Goal: Task Accomplishment & Management: Manage account settings

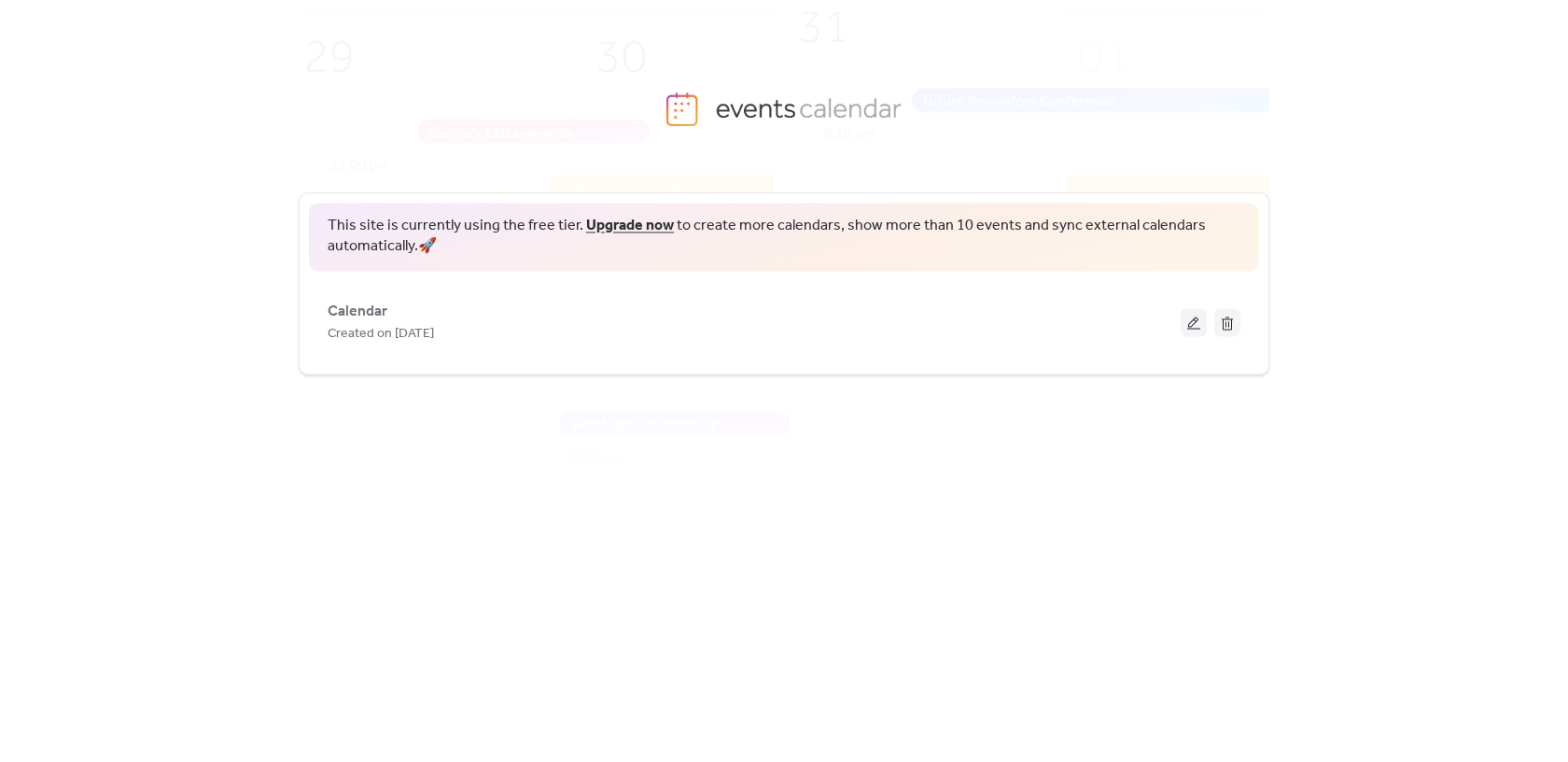
click at [606, 224] on link "Upgrade now" at bounding box center [630, 226] width 88 height 29
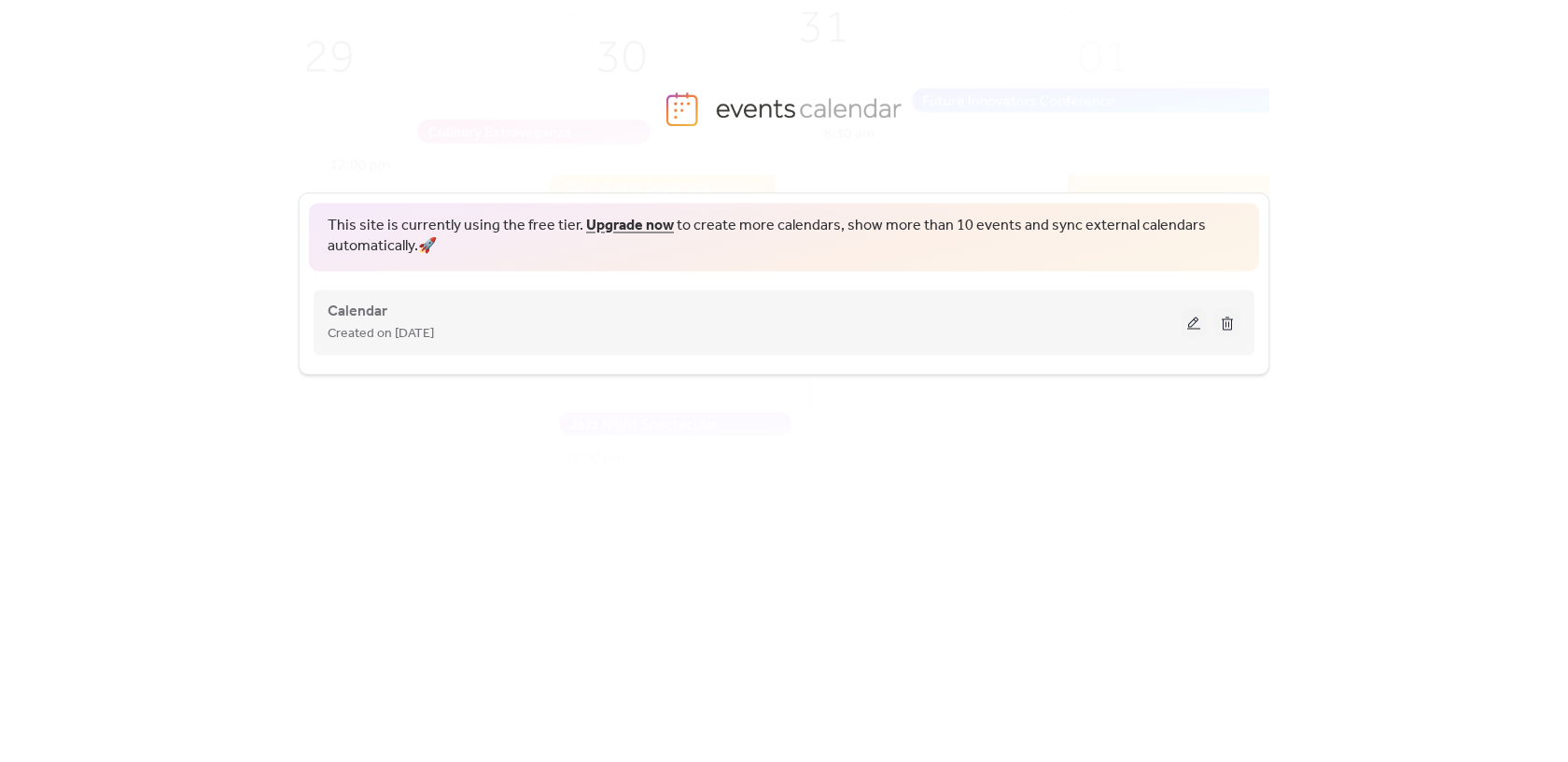
click at [353, 323] on span "Created on [DATE]" at bounding box center [381, 334] width 106 height 22
click at [1186, 317] on button at bounding box center [1193, 321] width 26 height 28
